Goal: Task Accomplishment & Management: Complete application form

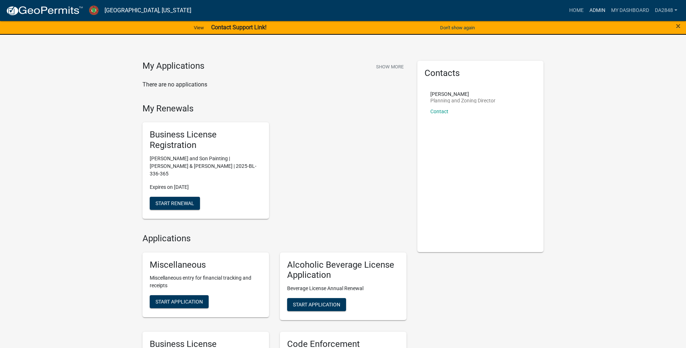
click at [599, 7] on link "Admin" at bounding box center [597, 11] width 22 height 14
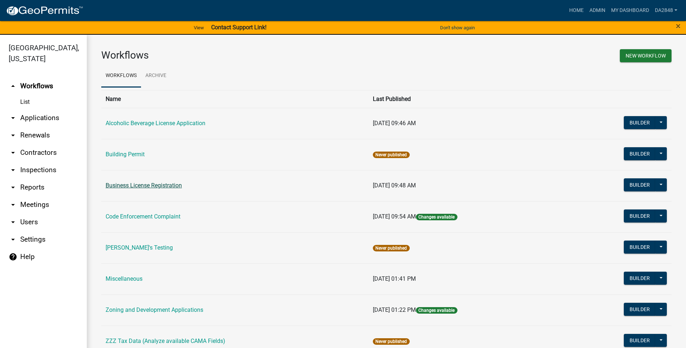
click at [110, 185] on link "Business License Registration" at bounding box center [144, 185] width 76 height 7
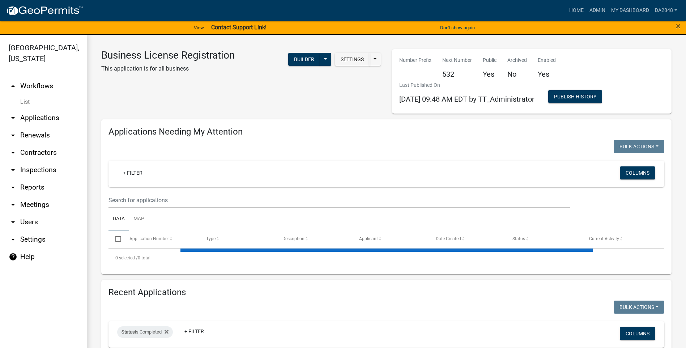
select select "1: 25"
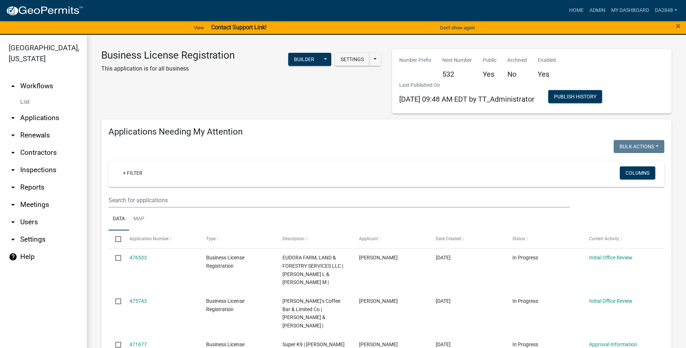
click at [15, 117] on icon "arrow_drop_down" at bounding box center [13, 118] width 9 height 9
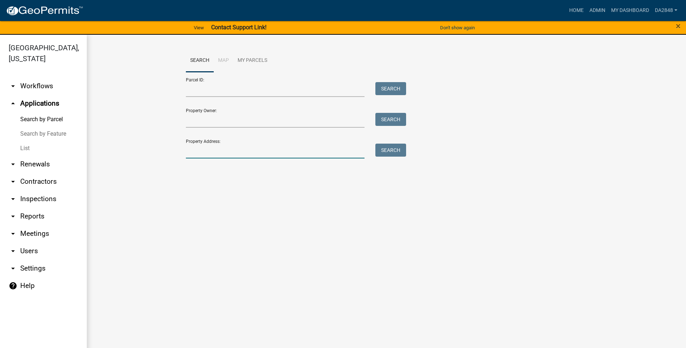
click at [221, 148] on input "Property Address:" at bounding box center [275, 151] width 179 height 15
type input "440 County"
click at [402, 152] on button "Search" at bounding box center [390, 150] width 31 height 13
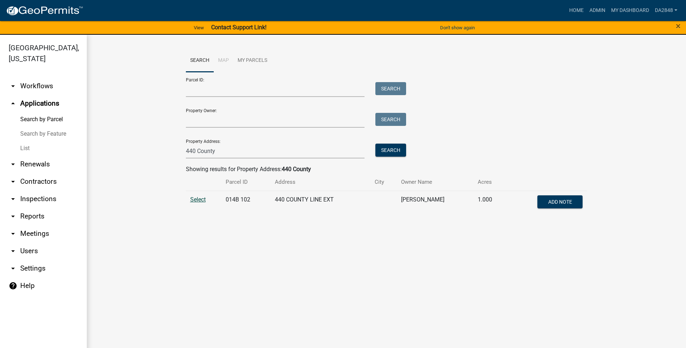
click at [197, 197] on span "Select" at bounding box center [198, 199] width 16 height 7
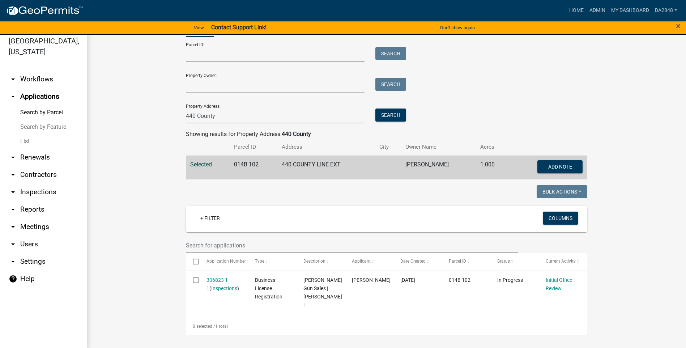
scroll to position [9, 0]
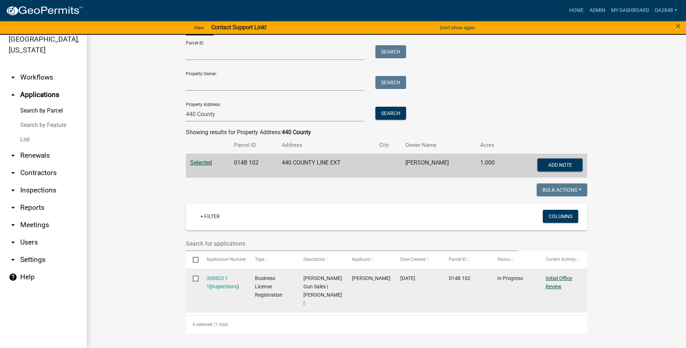
click at [561, 278] on link "Initial Office Review" at bounding box center [558, 282] width 26 height 14
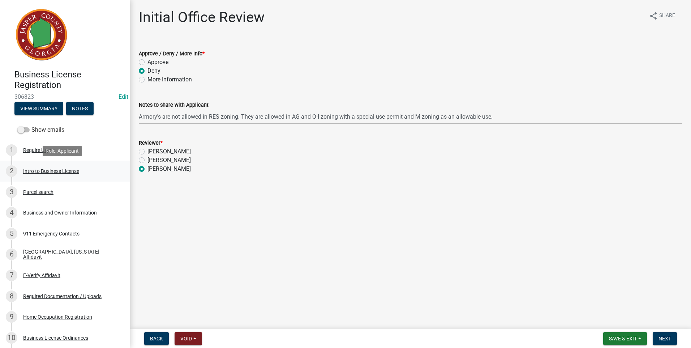
click at [34, 170] on div "Intro to Business License" at bounding box center [51, 170] width 56 height 5
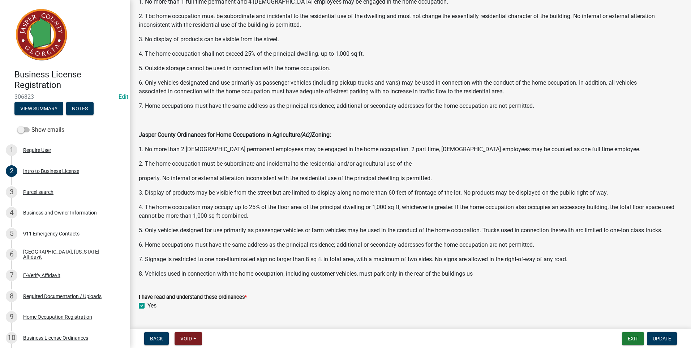
scroll to position [344, 0]
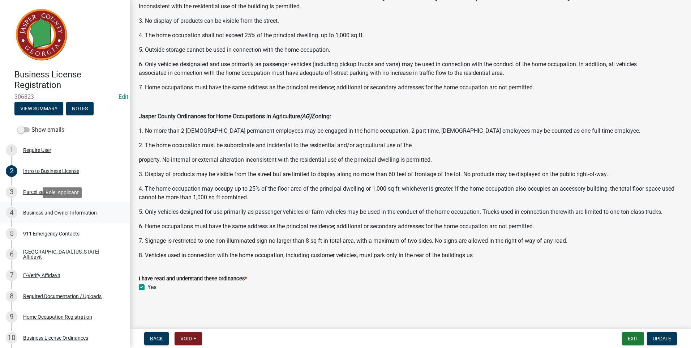
click at [34, 212] on div "Business and Owner Information" at bounding box center [60, 212] width 74 height 5
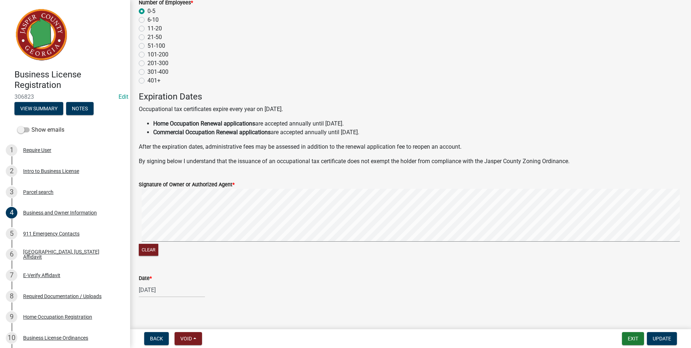
scroll to position [647, 0]
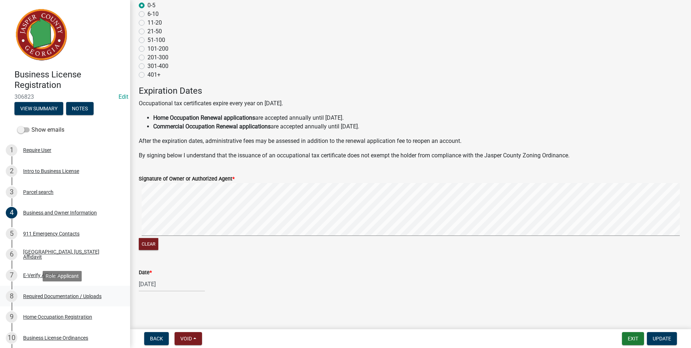
click at [69, 294] on div "Required Documentation / Uploads" at bounding box center [62, 296] width 78 height 5
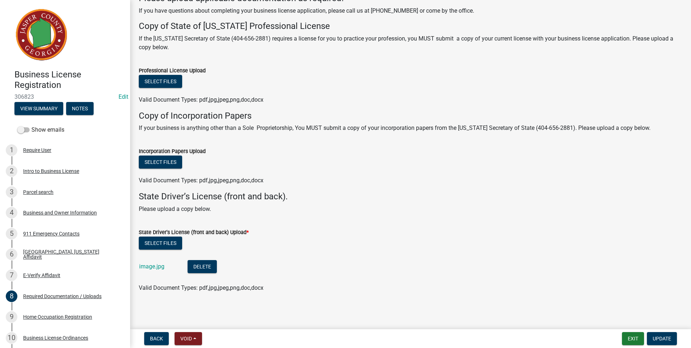
scroll to position [48, 0]
click at [152, 264] on link "image.jpg" at bounding box center [151, 265] width 25 height 7
click at [149, 266] on link "image.jpg" at bounding box center [151, 265] width 25 height 7
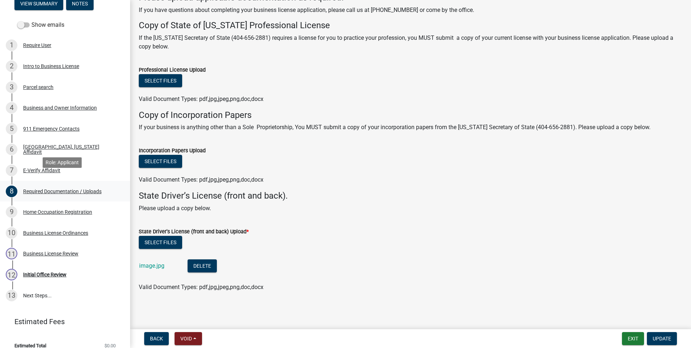
scroll to position [114, 0]
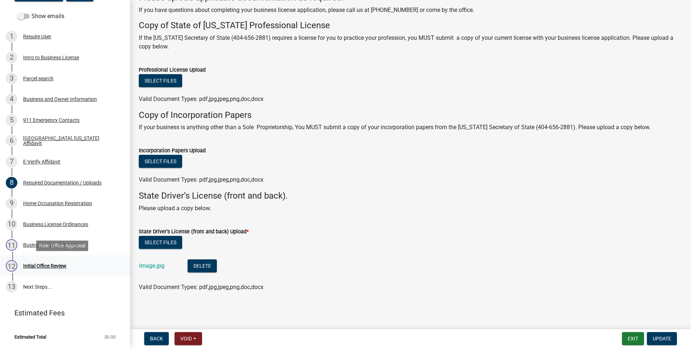
click at [36, 265] on div "Initial Office Review" at bounding box center [44, 265] width 43 height 5
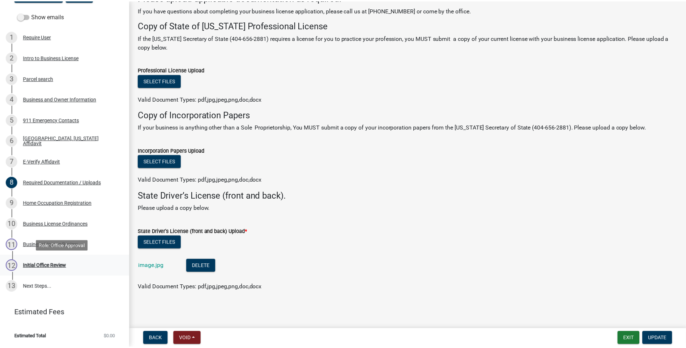
scroll to position [0, 0]
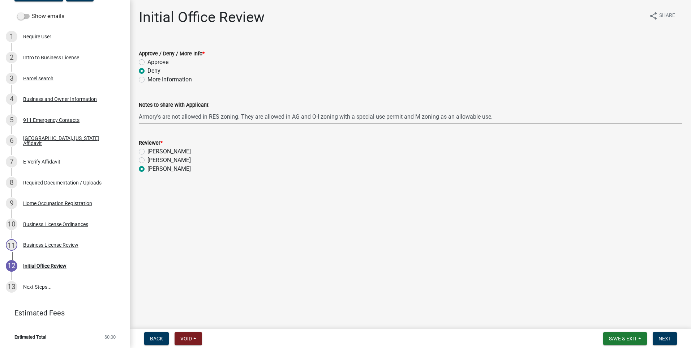
click at [147, 79] on label "More Information" at bounding box center [169, 79] width 44 height 9
click at [147, 79] on input "More Information" at bounding box center [149, 77] width 5 height 5
radio input "true"
click at [624, 339] on span "Save & Exit" at bounding box center [623, 338] width 28 height 6
click at [623, 324] on button "Save & Exit" at bounding box center [618, 319] width 58 height 17
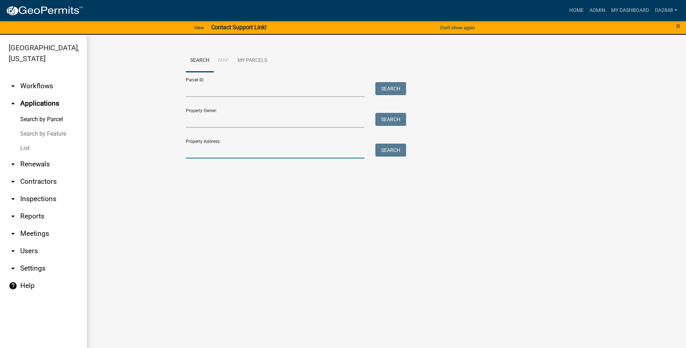
click at [217, 144] on input "Property Address:" at bounding box center [275, 151] width 179 height 15
type input "440 County"
click at [395, 149] on button "Search" at bounding box center [390, 150] width 31 height 13
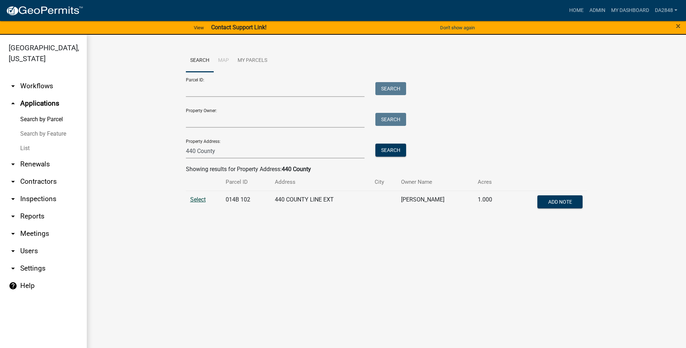
click at [197, 196] on span "Select" at bounding box center [198, 199] width 16 height 7
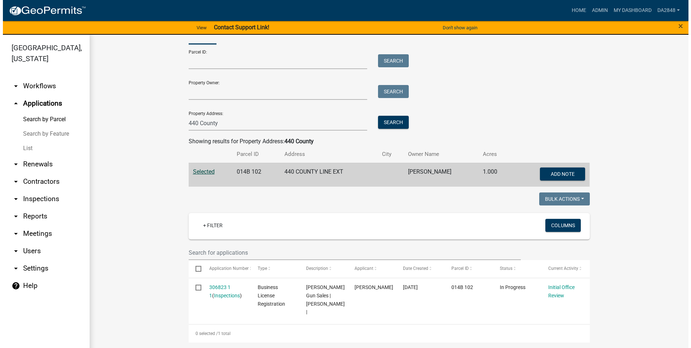
scroll to position [28, 0]
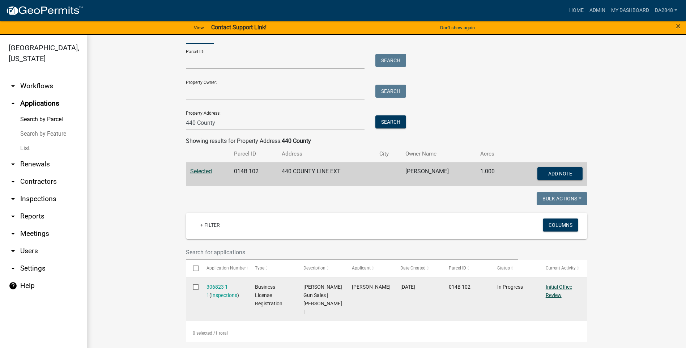
click at [551, 285] on link "Initial Office Review" at bounding box center [558, 291] width 26 height 14
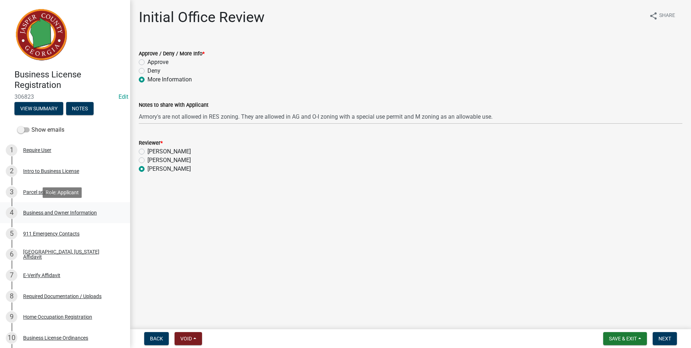
click at [55, 211] on div "Business and Owner Information" at bounding box center [60, 212] width 74 height 5
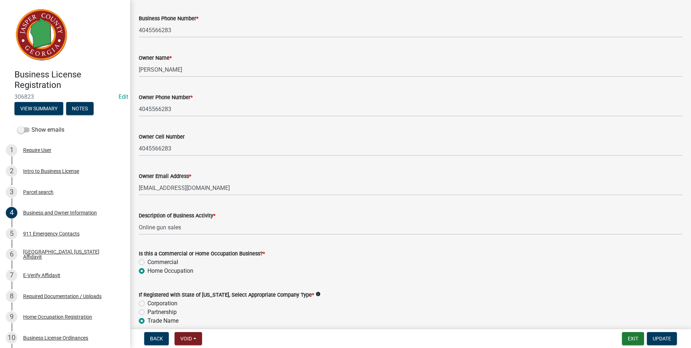
scroll to position [181, 0]
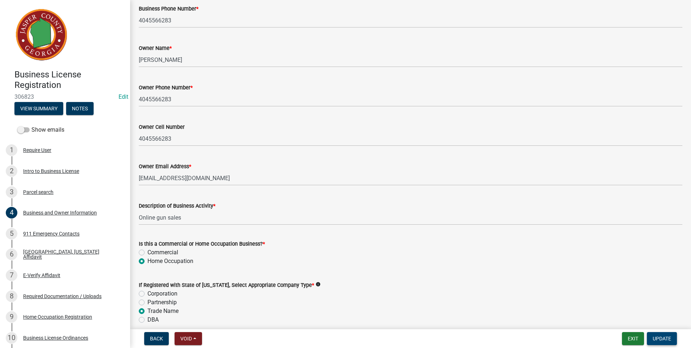
click at [669, 337] on span "Update" at bounding box center [662, 338] width 18 height 6
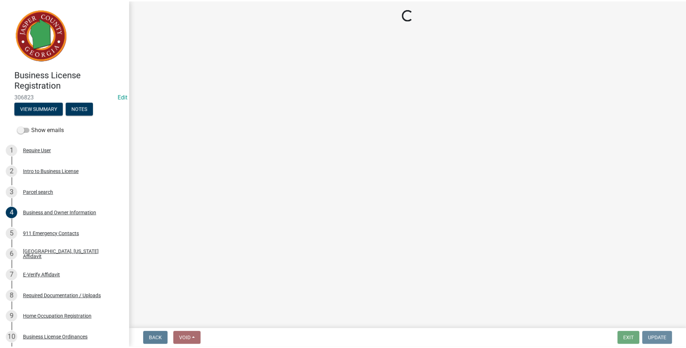
scroll to position [0, 0]
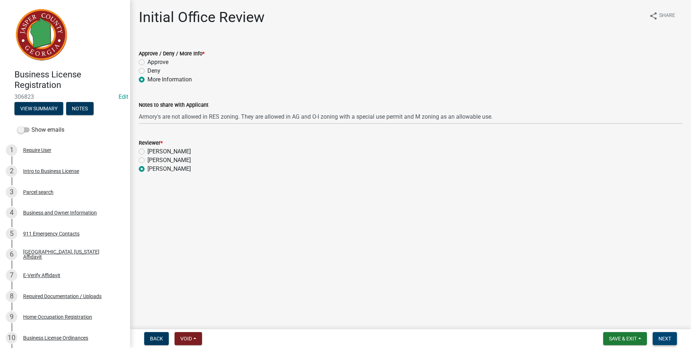
click at [663, 336] on span "Next" at bounding box center [665, 338] width 13 height 6
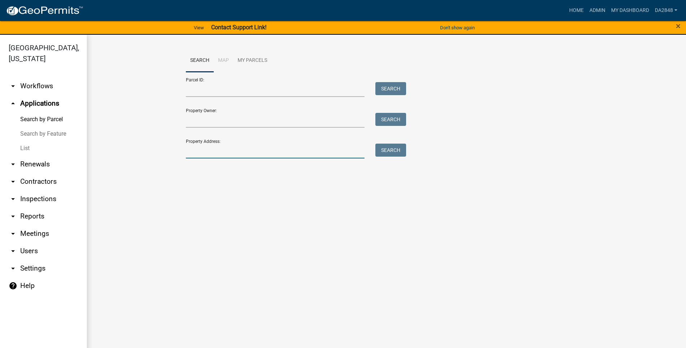
click at [198, 149] on input "Property Address:" at bounding box center [275, 151] width 179 height 15
type input "440 County"
click at [388, 149] on button "Search" at bounding box center [390, 150] width 31 height 13
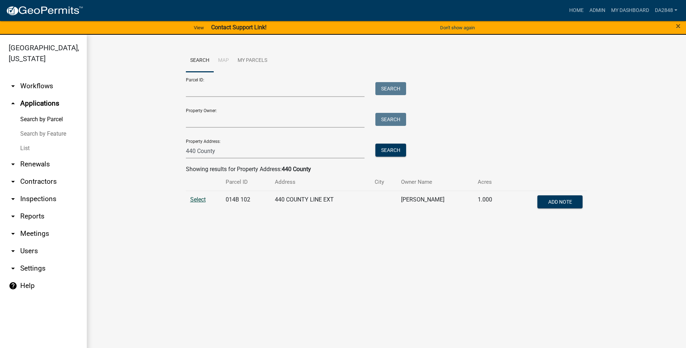
click at [197, 200] on span "Select" at bounding box center [198, 199] width 16 height 7
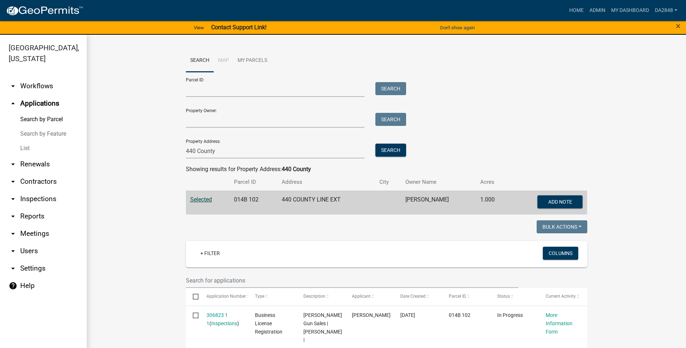
scroll to position [28, 0]
